Goal: Communication & Community: Participate in discussion

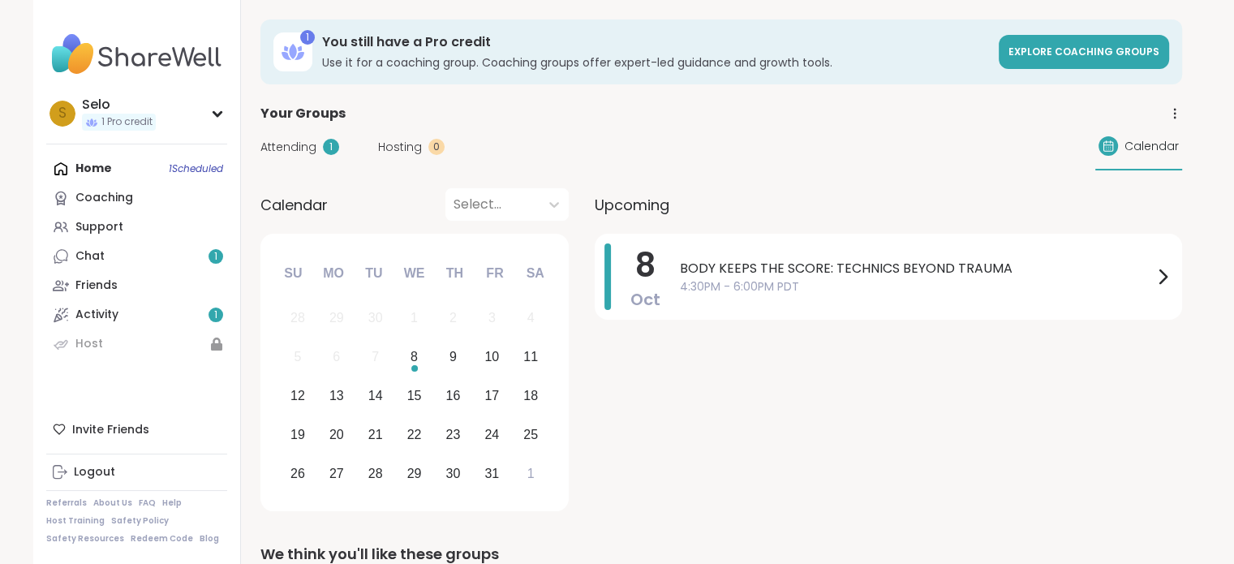
click at [299, 146] on span "Attending" at bounding box center [288, 147] width 56 height 17
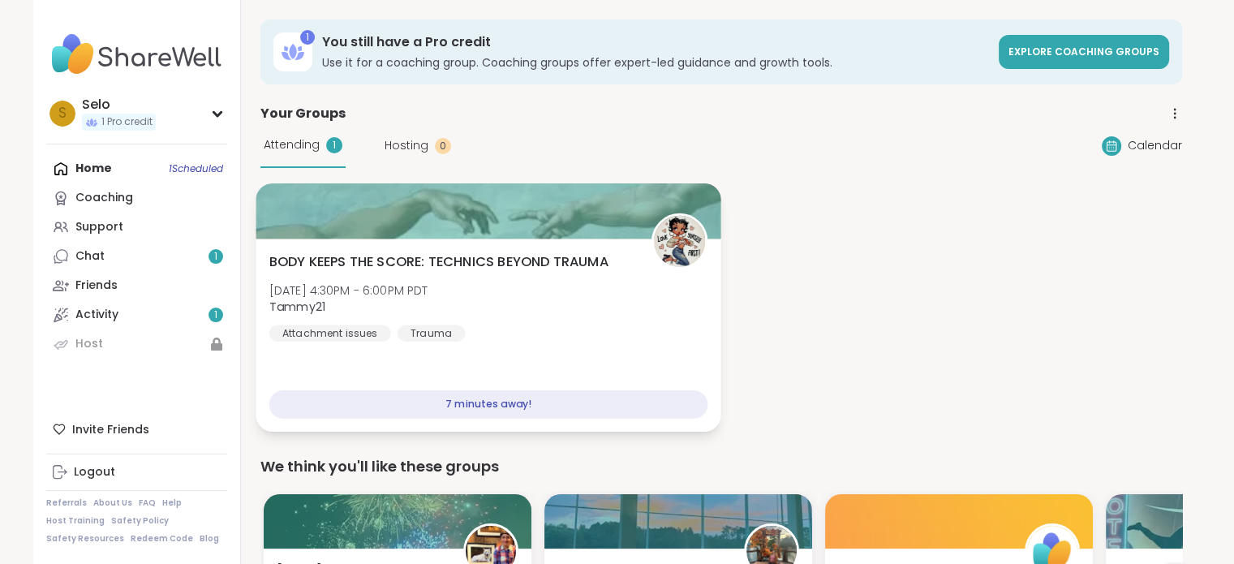
click at [456, 273] on div "BODY KEEPS THE SCORE: TECHNICS BEYOND TRAUMA [DATE] 4:30PM - 6:00PM PDT Tammy21…" at bounding box center [488, 296] width 439 height 89
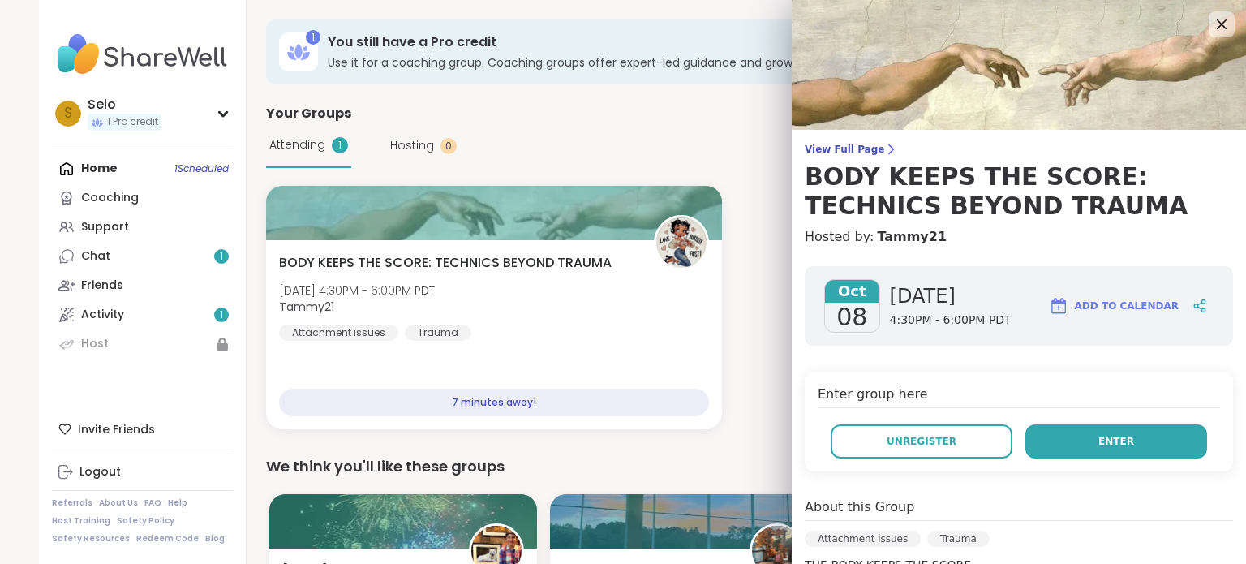
click at [1111, 437] on button "Enter" at bounding box center [1116, 441] width 182 height 34
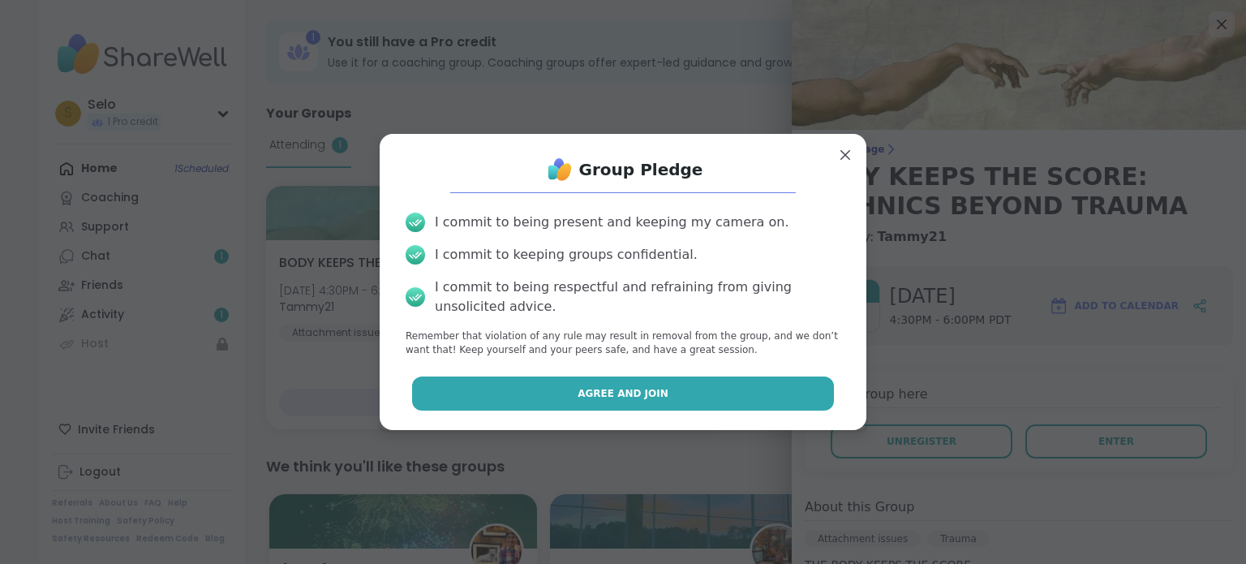
click at [604, 390] on span "Agree and Join" at bounding box center [623, 393] width 91 height 15
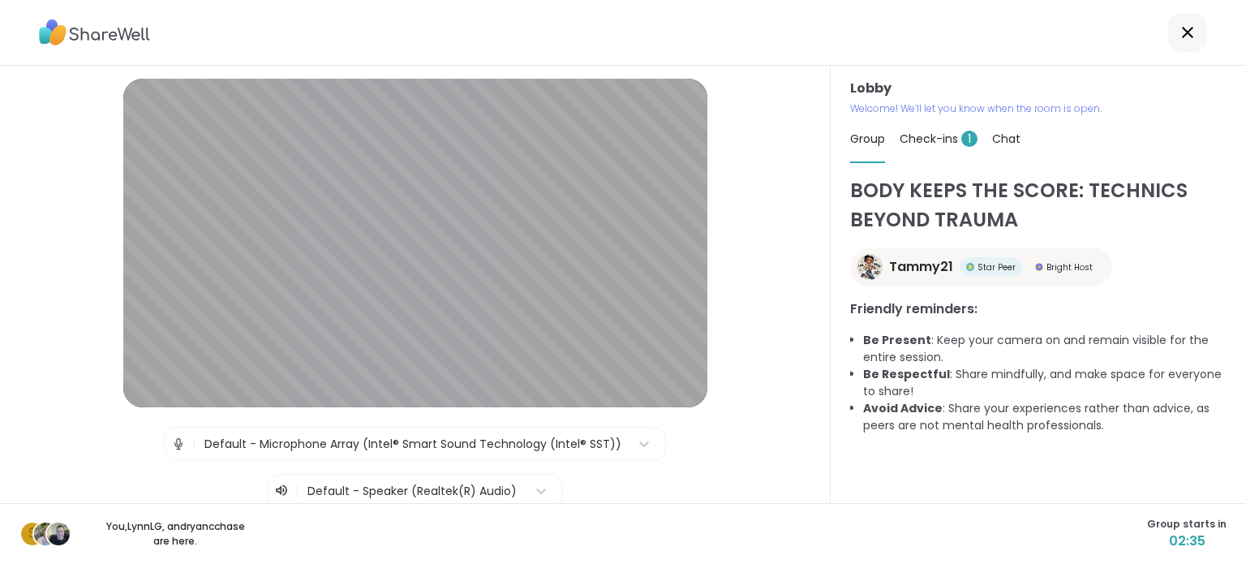
drag, startPoint x: 737, startPoint y: 400, endPoint x: 720, endPoint y: 443, distance: 46.0
click at [720, 443] on div "| Default - Microphone Array (Intel® Smart Sound Technology (Intel® SST)) | Def…" at bounding box center [414, 467] width 747 height 81
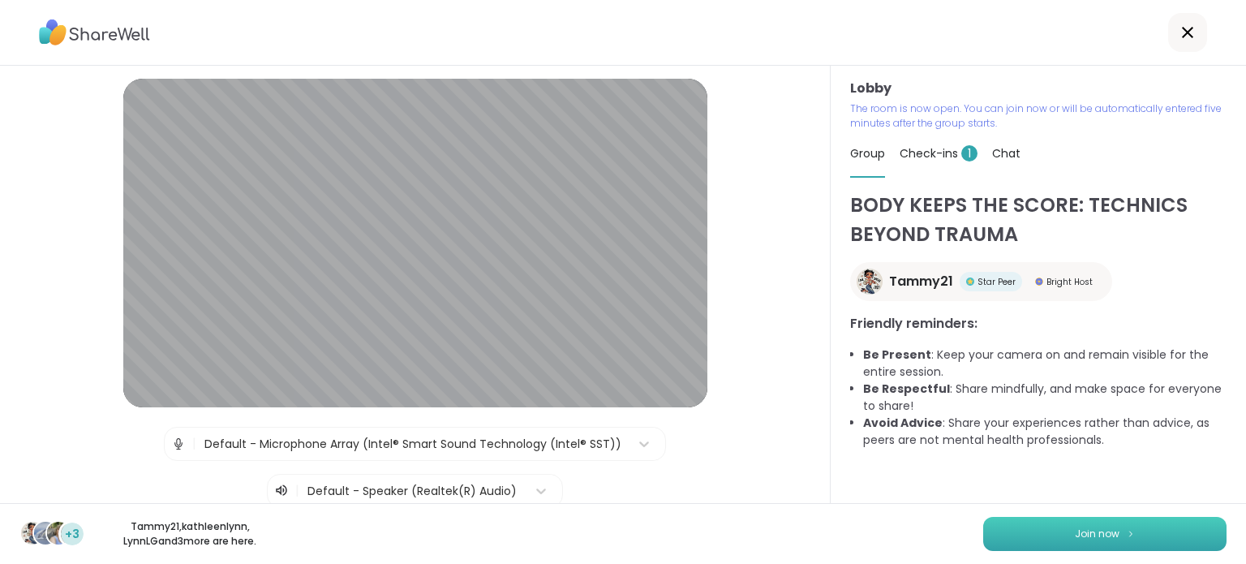
click at [1095, 527] on span "Join now" at bounding box center [1097, 533] width 45 height 15
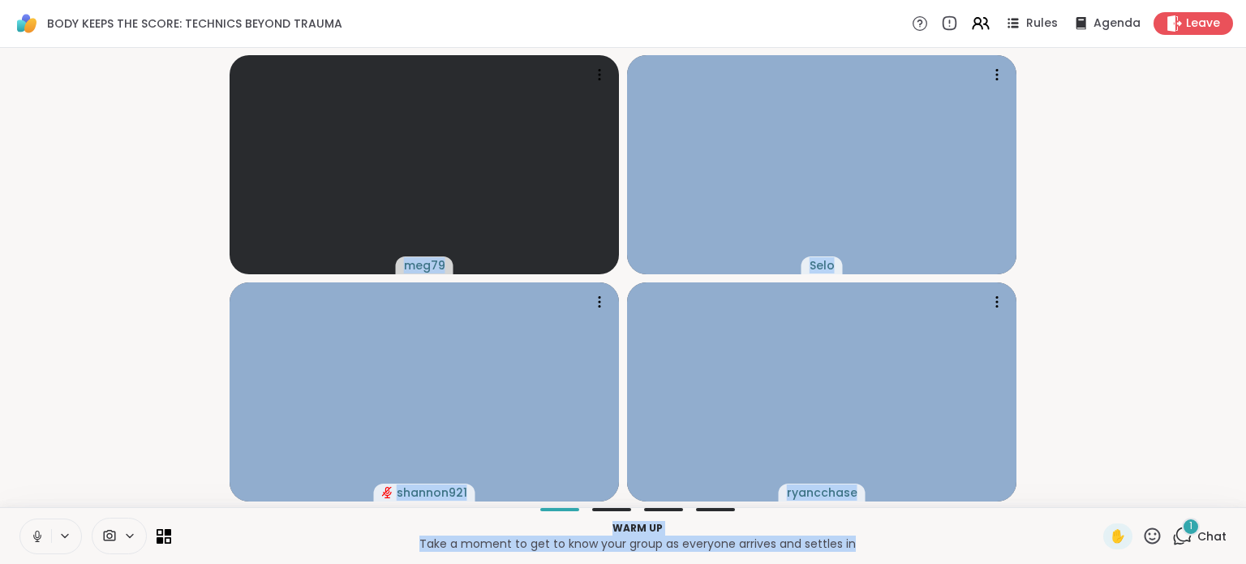
drag, startPoint x: 896, startPoint y: 535, endPoint x: 1028, endPoint y: 408, distance: 183.6
click at [1028, 408] on div "BODY KEEPS THE SCORE: TECHNICS BEYOND TRAUMA Rules Agenda Leave meg79 Selo shan…" at bounding box center [623, 282] width 1246 height 564
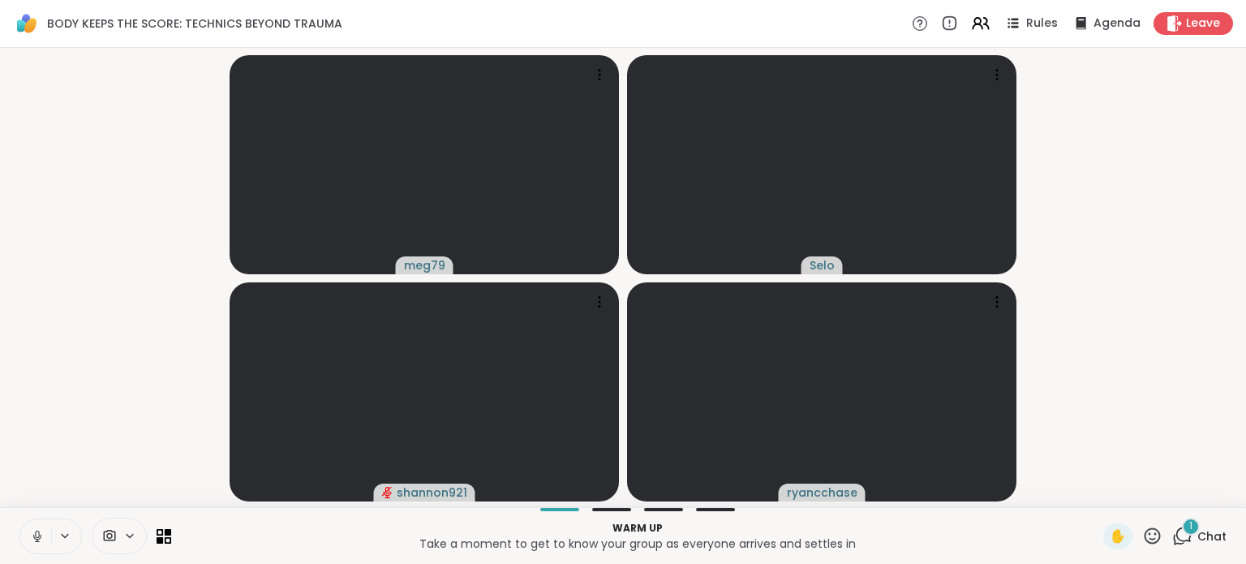
click at [1110, 430] on video-player-container "meg79 Selo shannon921 ryancchase" at bounding box center [623, 277] width 1227 height 446
